Goal: Go to known website: Access a specific website the user already knows

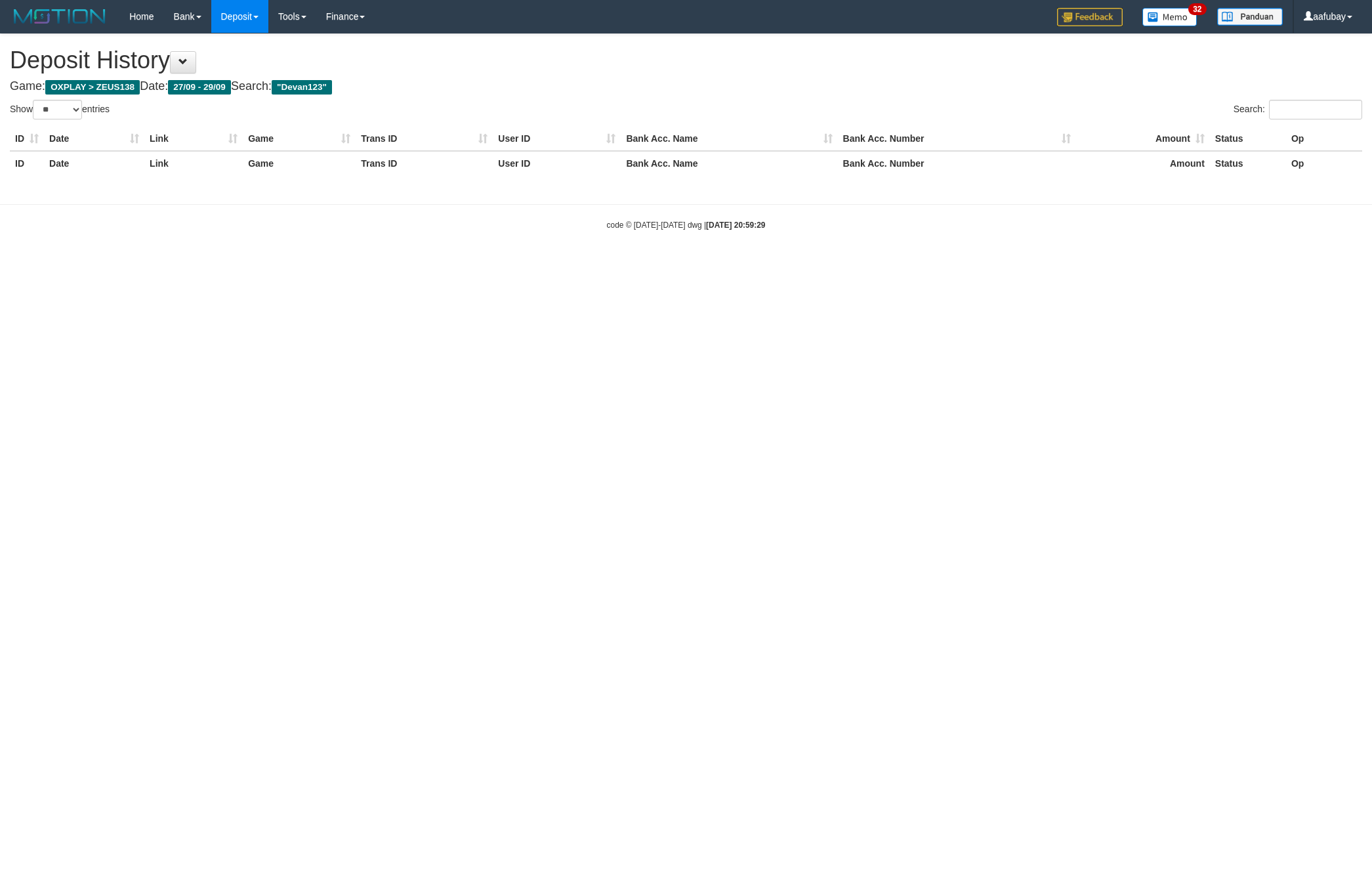
select select "**"
